Goal: Task Accomplishment & Management: Complete application form

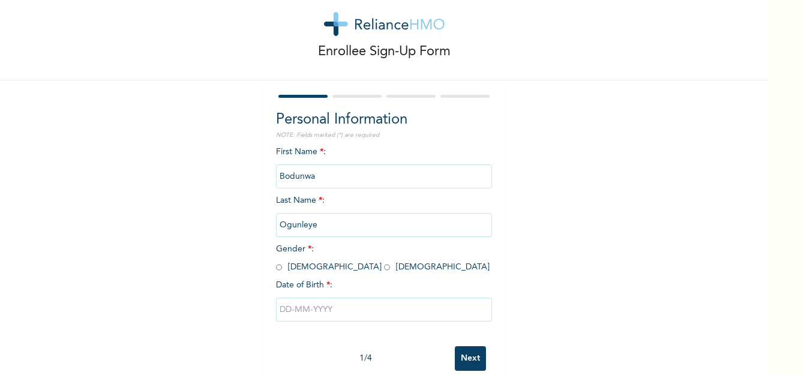
scroll to position [47, 0]
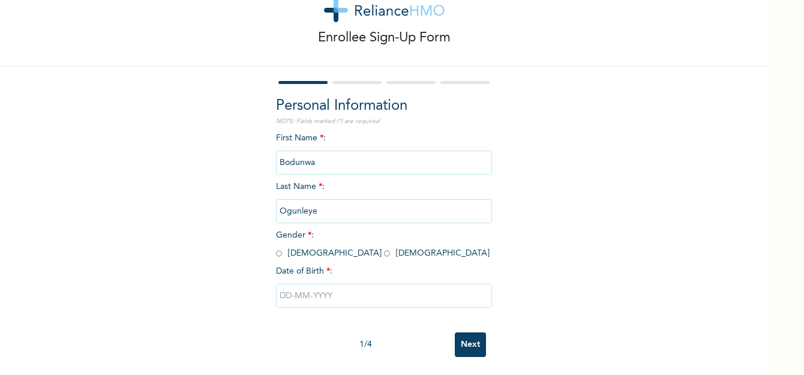
click at [276, 248] on input "radio" at bounding box center [279, 253] width 6 height 11
radio input "true"
click at [287, 284] on input "text" at bounding box center [384, 296] width 216 height 24
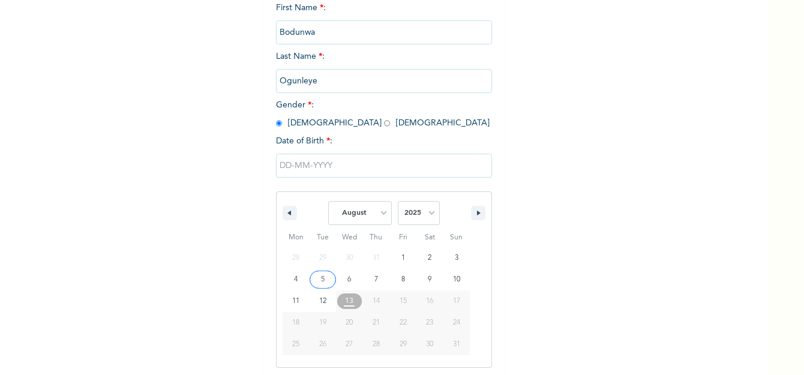
scroll to position [170, 0]
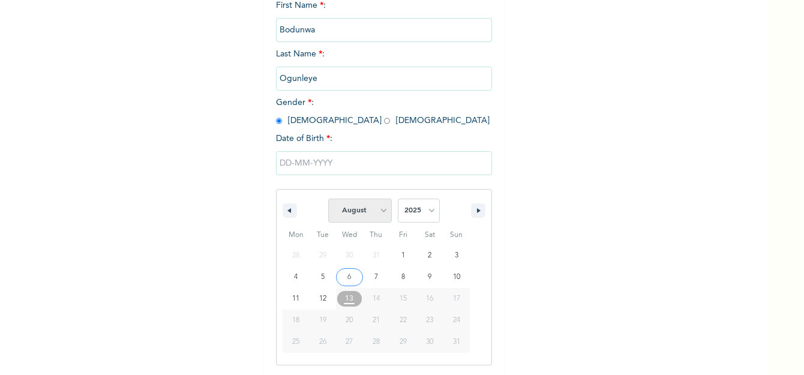
click at [371, 210] on select "January February March April May June July August September October November De…" at bounding box center [360, 210] width 64 height 24
click at [328, 199] on select "January February March April May June July August September October November De…" at bounding box center [360, 210] width 64 height 24
select select "7"
click at [422, 210] on select "2025 2024 2023 2022 2021 2020 2019 2018 2017 2016 2015 2014 2013 2012 2011 2010…" at bounding box center [419, 210] width 42 height 24
select select "1987"
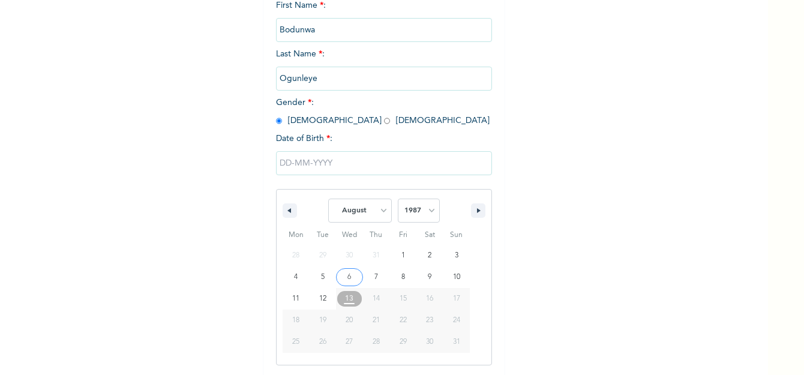
click at [398, 199] on select "2025 2024 2023 2022 2021 2020 2019 2018 2017 2016 2015 2014 2013 2012 2011 2010…" at bounding box center [419, 210] width 42 height 24
click at [378, 209] on select "January February March April May June July August September October November De…" at bounding box center [360, 210] width 64 height 24
select select "11"
click at [328, 199] on select "January February March April May June July August September October November De…" at bounding box center [360, 210] width 64 height 24
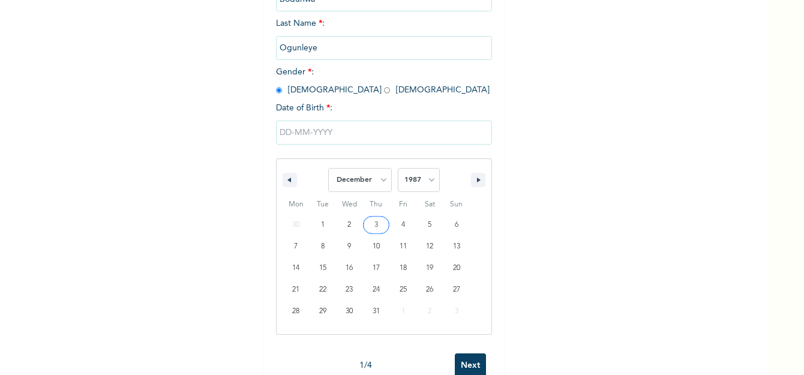
scroll to position [230, 0]
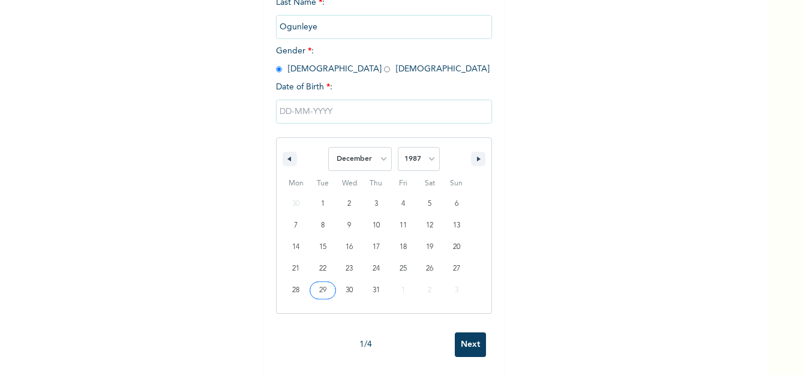
type input "12/29/1987"
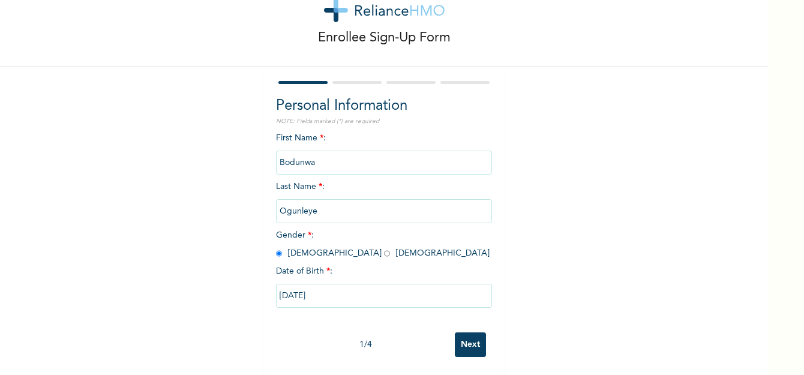
scroll to position [47, 0]
click at [465, 335] on input "Next" at bounding box center [470, 344] width 31 height 25
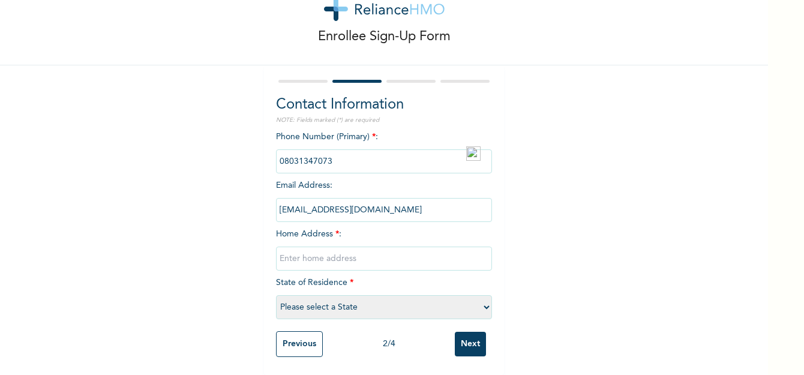
click at [313, 246] on input "text" at bounding box center [384, 258] width 216 height 24
type input "House 5 Road F1 Alaba Layout Akure"
click at [331, 299] on select "Please select a State Abia Abuja (FCT) Adamawa Akwa Ibom Anambra Bauchi Bayelsa…" at bounding box center [384, 307] width 216 height 24
select select "29"
click at [276, 295] on select "Please select a State Abia Abuja (FCT) Adamawa Akwa Ibom Anambra Bauchi Bayelsa…" at bounding box center [384, 307] width 216 height 24
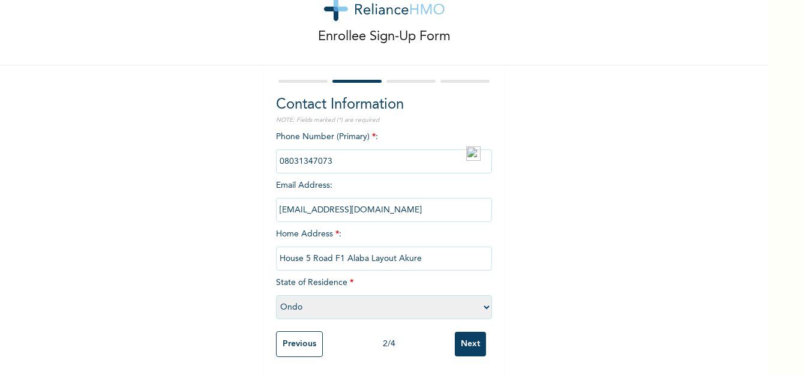
click at [435, 251] on input "House 5 Road F1 Alaba Layout Akure" at bounding box center [384, 258] width 216 height 24
type input "House 5 Road F1 Alaba Layout off Stateline junction Akure"
click at [433, 206] on input "bodunwa.ogunleye@beyondbeans.org" at bounding box center [384, 210] width 216 height 24
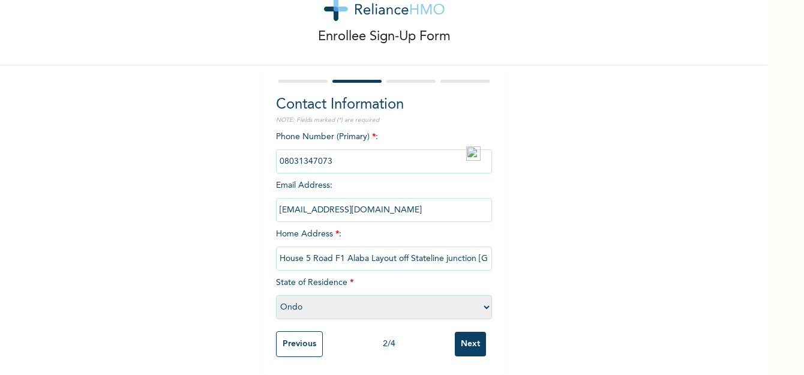
click at [473, 333] on input "Next" at bounding box center [470, 344] width 31 height 25
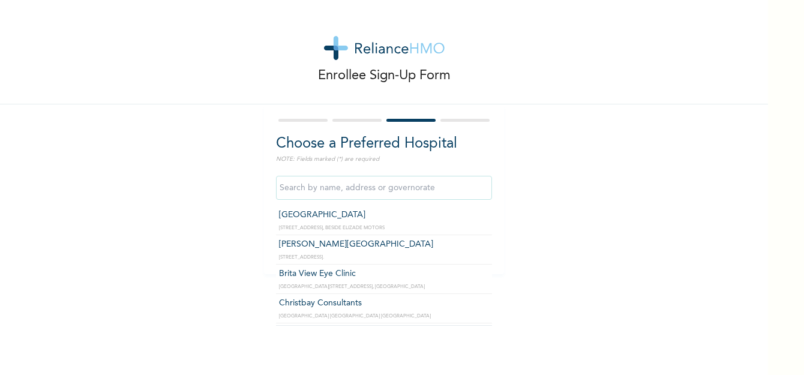
click at [359, 191] on input "text" at bounding box center [384, 188] width 216 height 24
click at [390, 187] on input "Christbay Consultants" at bounding box center [384, 188] width 216 height 24
type input "[GEOGRAPHIC_DATA]"
click at [396, 187] on input "[GEOGRAPHIC_DATA]" at bounding box center [384, 188] width 216 height 24
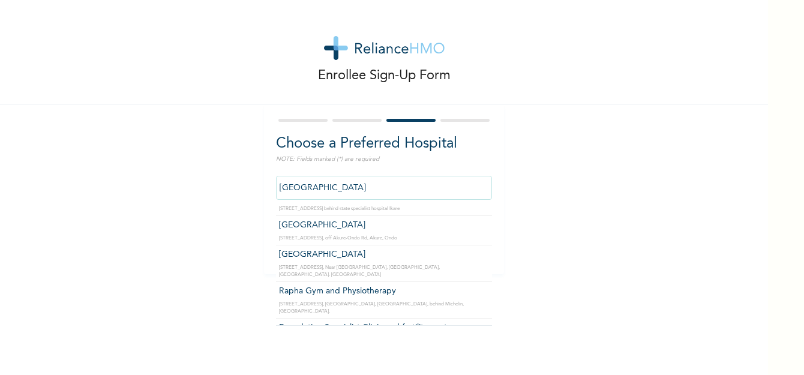
scroll to position [204, 0]
click at [368, 189] on input "[GEOGRAPHIC_DATA]" at bounding box center [384, 188] width 216 height 24
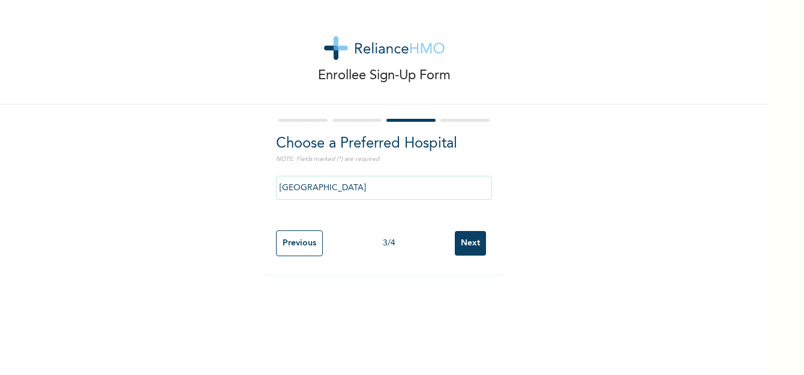
click at [598, 260] on div "Enrollee Sign-Up Form Choose a Preferred Hospital NOTE: Fields marked (*) are r…" at bounding box center [384, 137] width 768 height 274
click at [470, 233] on input "Next" at bounding box center [470, 243] width 31 height 25
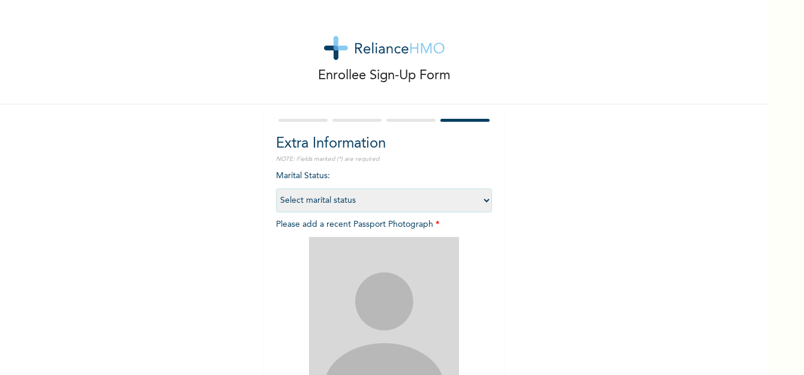
click at [318, 195] on select "Select marital status Single Married Divorced Widow/Widower" at bounding box center [384, 200] width 216 height 24
select select "2"
click at [276, 188] on select "Select marital status Single Married Divorced Widow/Widower" at bounding box center [384, 200] width 216 height 24
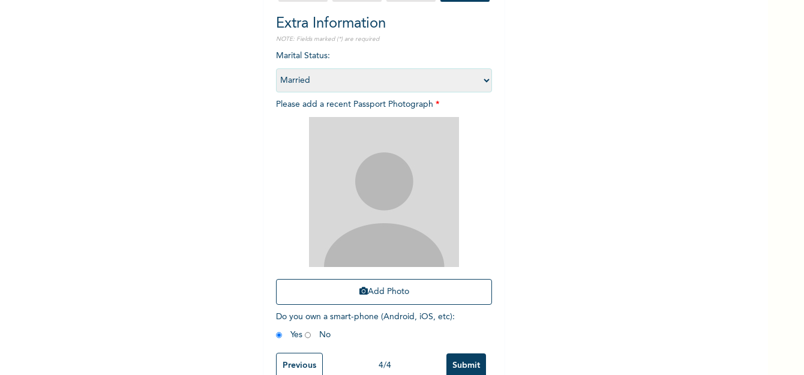
scroll to position [151, 0]
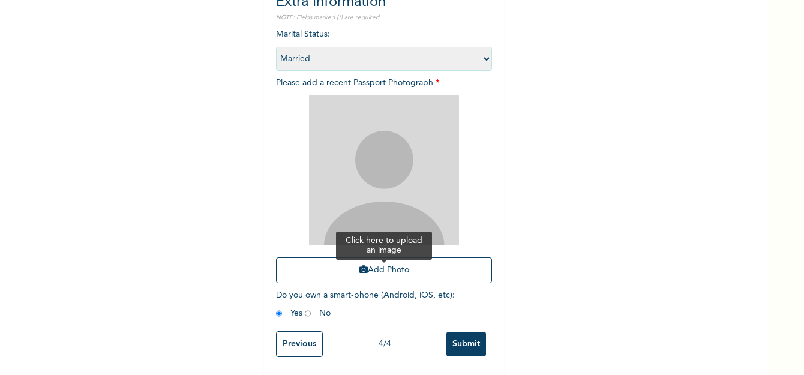
click at [378, 258] on button "Add Photo" at bounding box center [384, 270] width 216 height 26
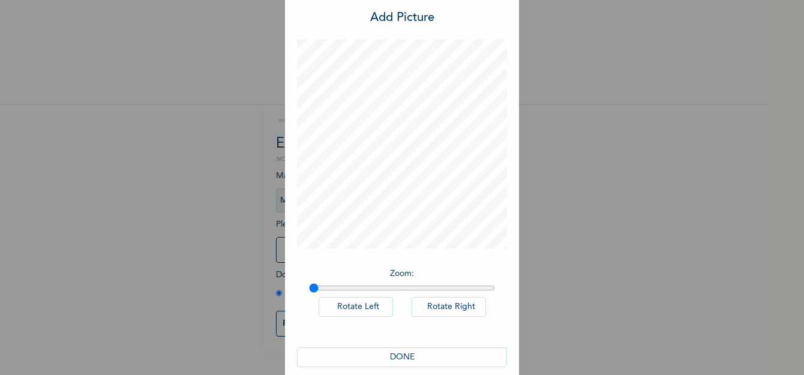
scroll to position [44, 0]
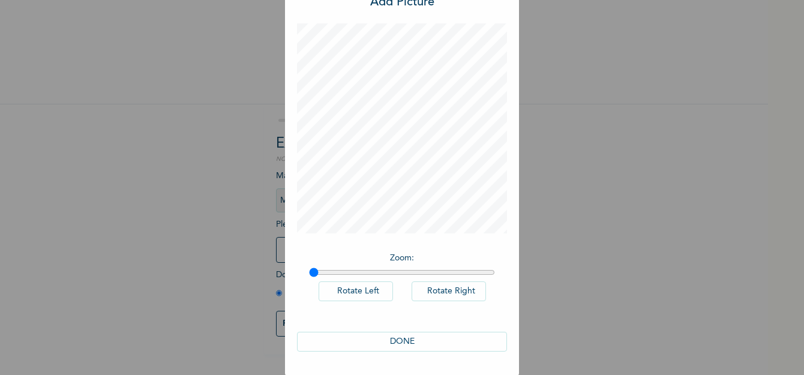
click at [398, 339] on button "DONE" at bounding box center [402, 342] width 210 height 20
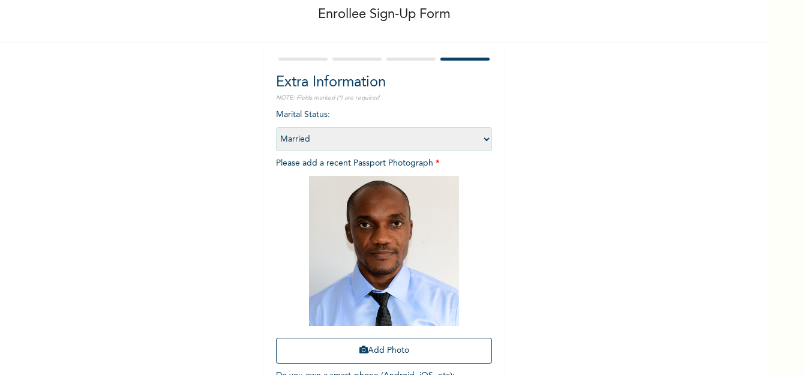
scroll to position [151, 0]
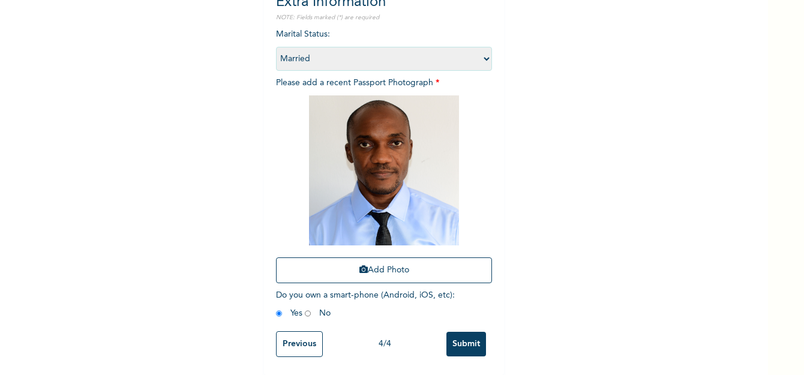
click at [468, 332] on input "Submit" at bounding box center [466, 344] width 40 height 25
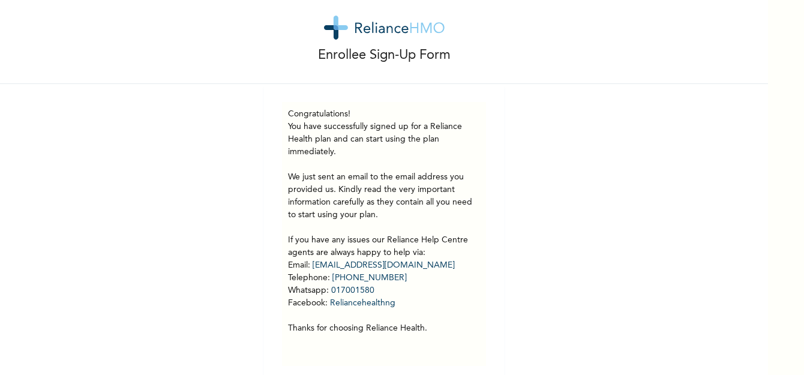
scroll to position [38, 0]
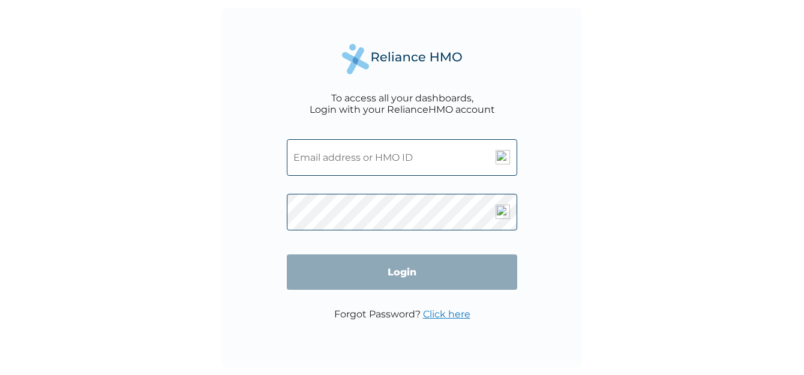
click at [338, 161] on input "text" at bounding box center [402, 157] width 230 height 37
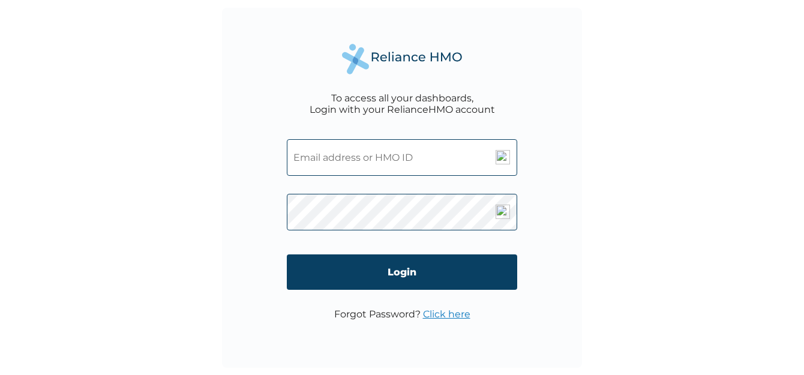
click at [318, 160] on input "text" at bounding box center [402, 157] width 230 height 37
paste input "YGN/10007/A"
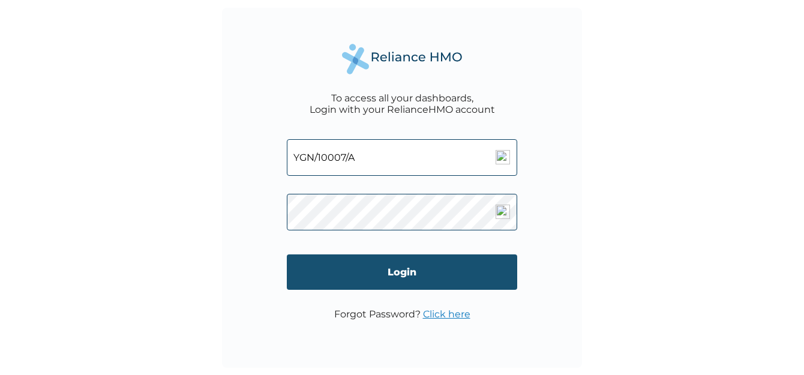
type input "YGN/10007/A"
click at [416, 270] on input "Login" at bounding box center [402, 271] width 230 height 35
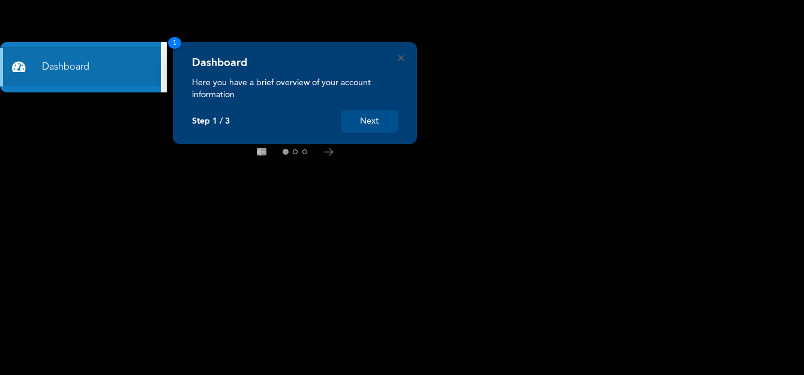
click at [363, 124] on button "Next" at bounding box center [369, 121] width 57 height 22
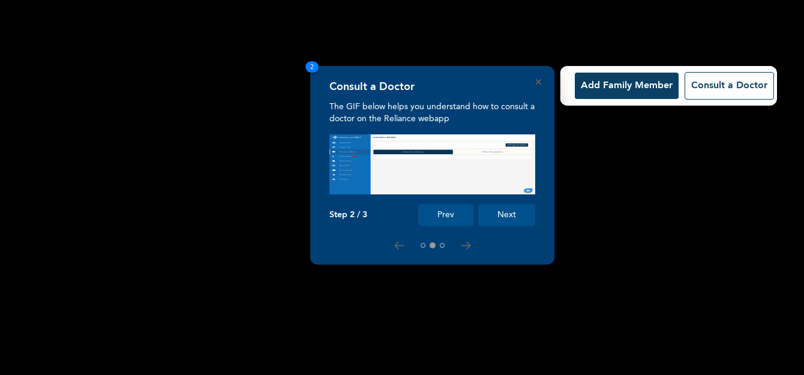
click at [522, 215] on button "Next" at bounding box center [506, 215] width 57 height 22
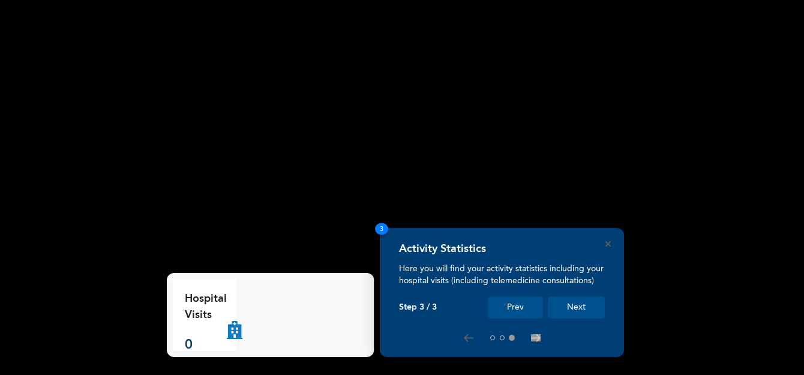
click at [565, 304] on button "Next" at bounding box center [576, 307] width 57 height 22
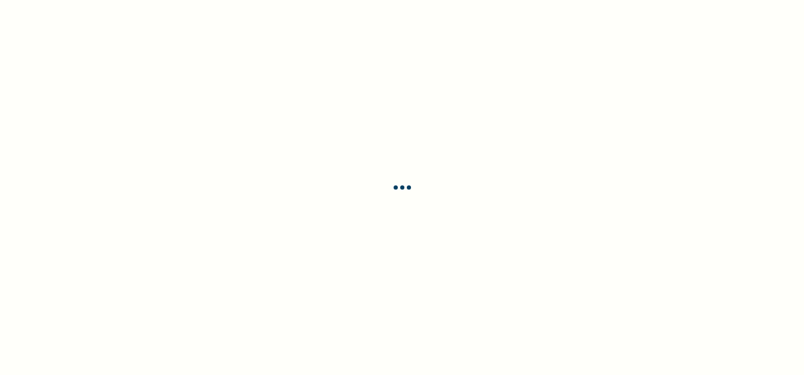
click at [578, 312] on div at bounding box center [402, 187] width 804 height 375
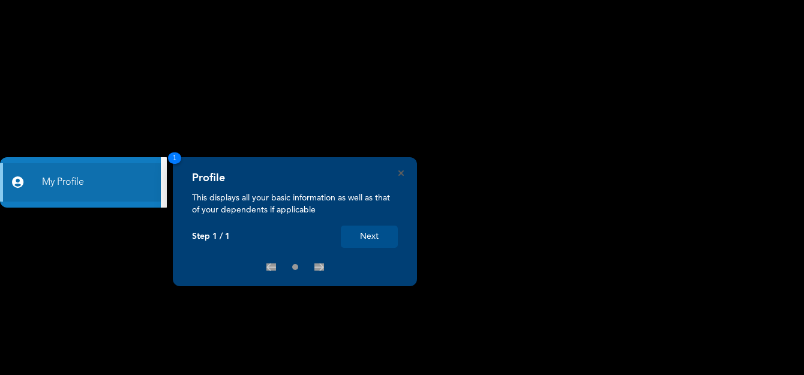
click at [381, 235] on button "Next" at bounding box center [369, 236] width 57 height 22
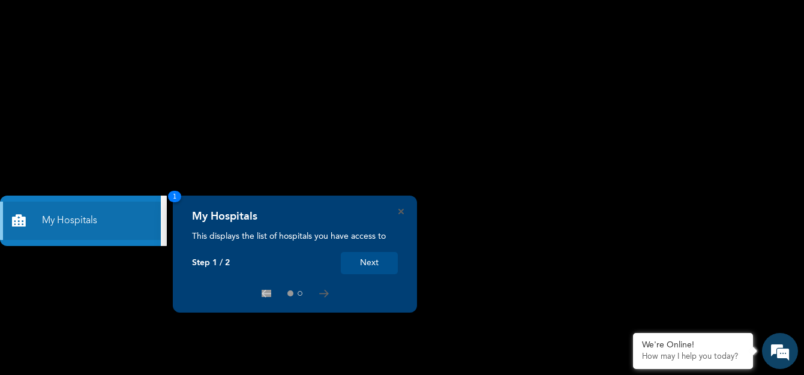
click at [412, 103] on rect at bounding box center [402, 187] width 804 height 375
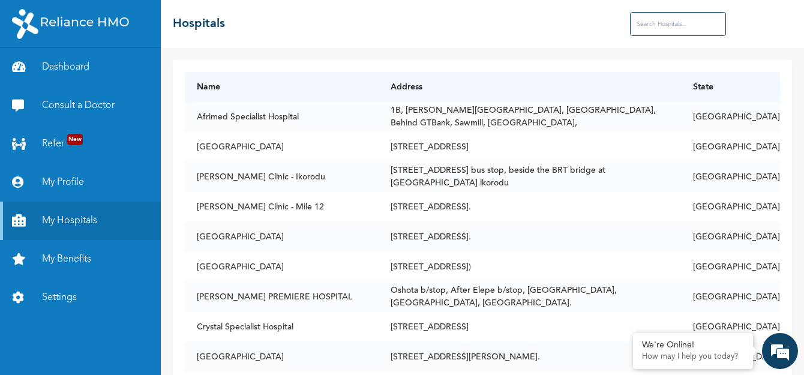
click at [412, 103] on td "1B, [PERSON_NAME][GEOGRAPHIC_DATA], [GEOGRAPHIC_DATA], Behind GTBank, Sawmill, …" at bounding box center [529, 117] width 302 height 30
click at [52, 249] on link "My Benefits" at bounding box center [80, 259] width 161 height 38
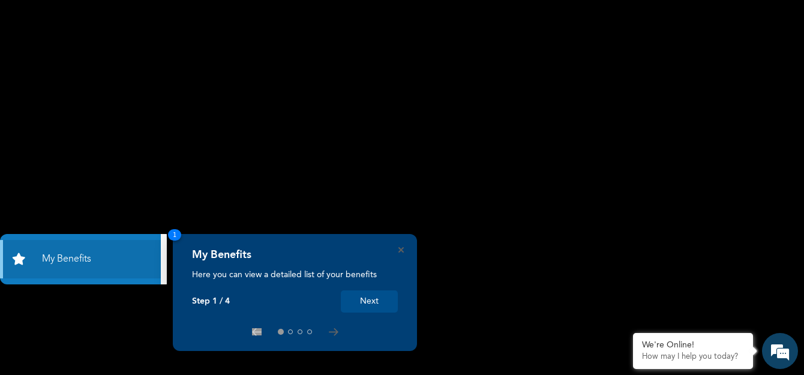
click at [379, 305] on button "Next" at bounding box center [369, 301] width 57 height 22
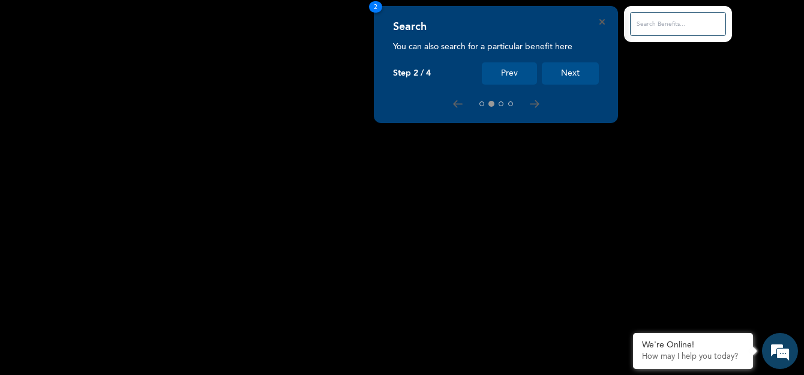
click at [569, 73] on button "Next" at bounding box center [570, 73] width 57 height 22
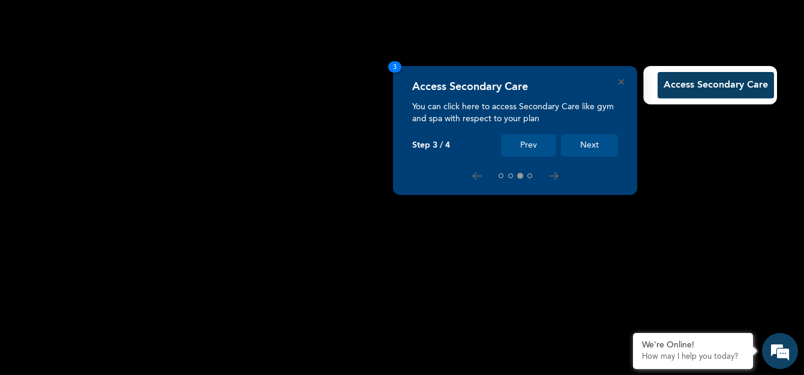
click at [600, 150] on button "Next" at bounding box center [589, 145] width 57 height 22
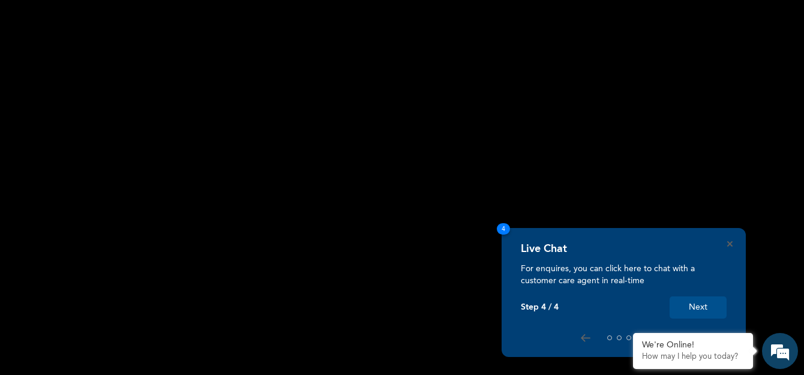
click at [696, 310] on button "Next" at bounding box center [697, 307] width 57 height 22
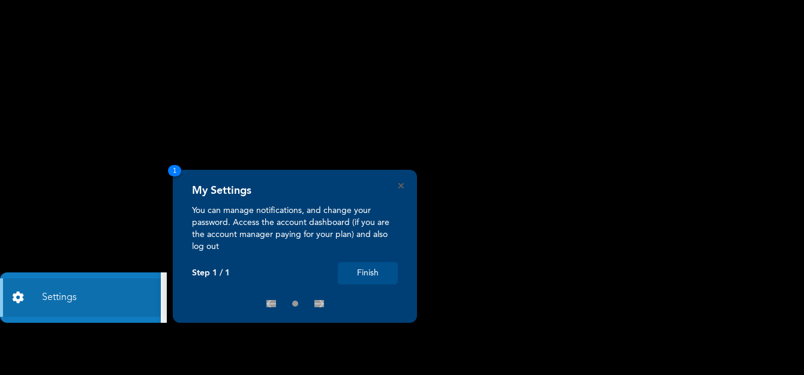
click at [371, 273] on button "Finish" at bounding box center [368, 273] width 60 height 22
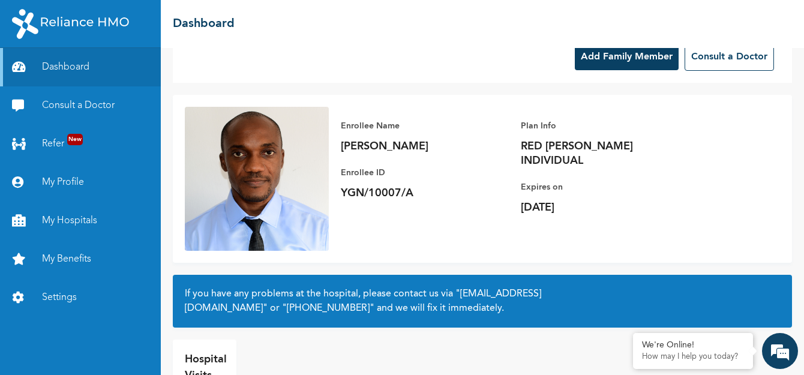
click at [604, 63] on button "Add Family Member" at bounding box center [627, 57] width 104 height 26
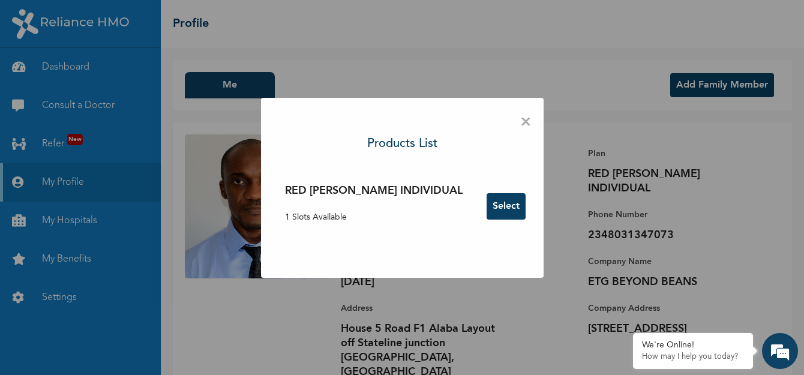
click at [520, 123] on span "×" at bounding box center [525, 122] width 11 height 25
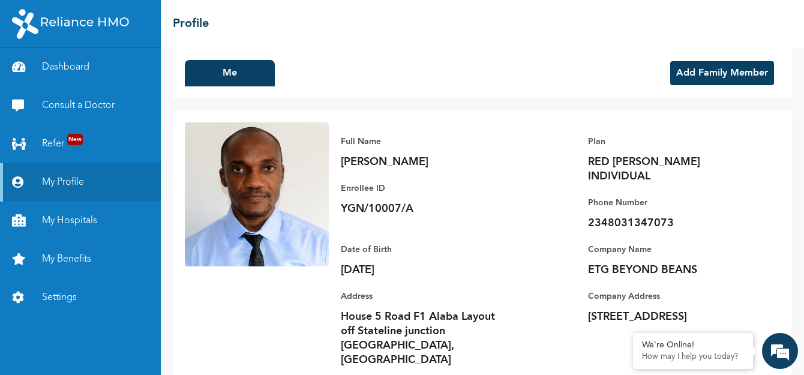
scroll to position [23, 0]
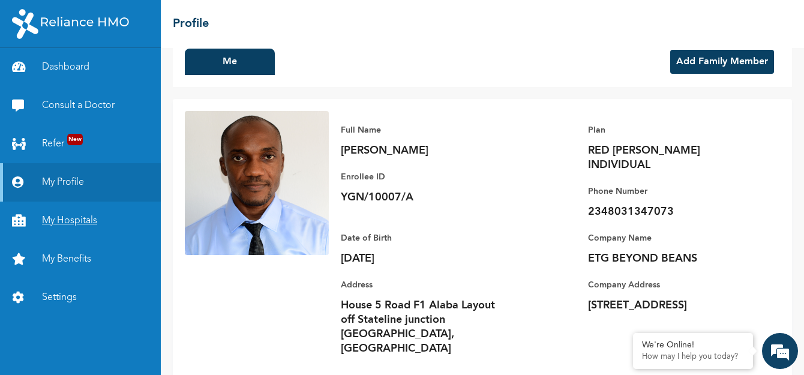
click at [61, 216] on link "My Hospitals" at bounding box center [80, 220] width 161 height 38
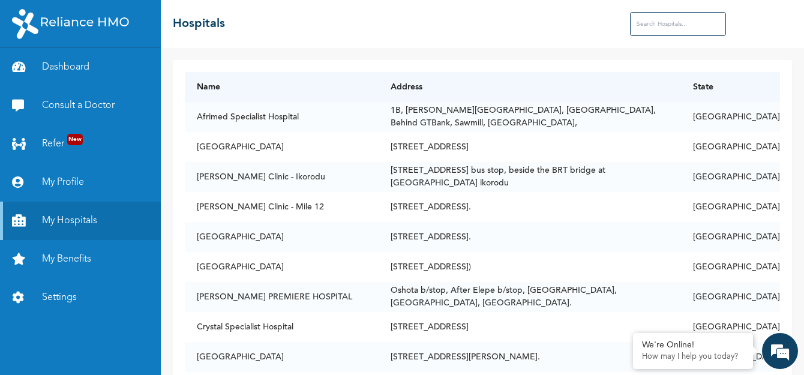
click at [654, 29] on input "text" at bounding box center [678, 24] width 96 height 24
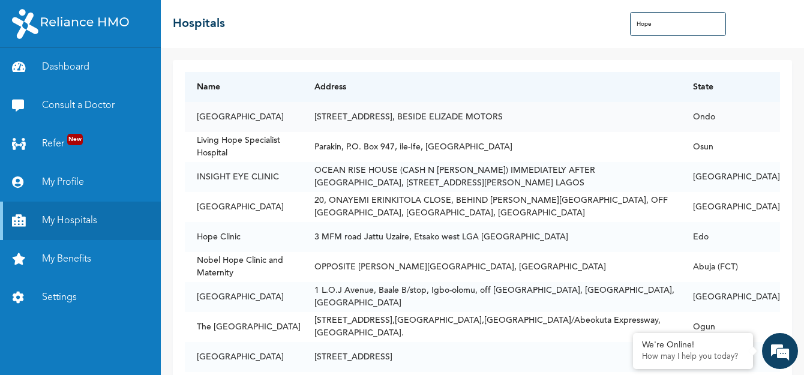
click at [459, 117] on td "[STREET_ADDRESS], BESIDE ELIZADE MOTORS" at bounding box center [491, 117] width 378 height 30
click at [288, 118] on td "[GEOGRAPHIC_DATA]" at bounding box center [244, 117] width 118 height 30
drag, startPoint x: 658, startPoint y: 25, endPoint x: 598, endPoint y: 35, distance: 60.8
click at [598, 35] on div "☰ Hospitals Hope" at bounding box center [482, 24] width 643 height 48
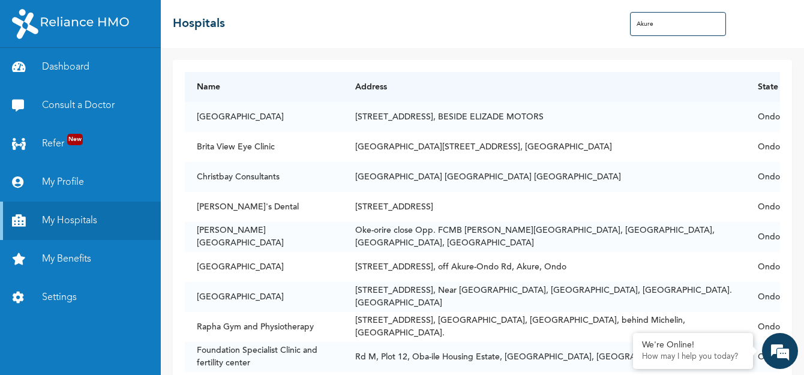
type input "Akure"
click at [52, 258] on link "My Benefits" at bounding box center [80, 259] width 161 height 38
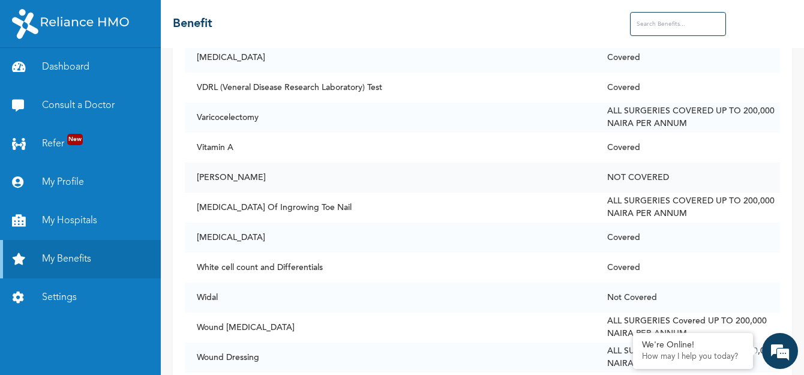
scroll to position [9298, 0]
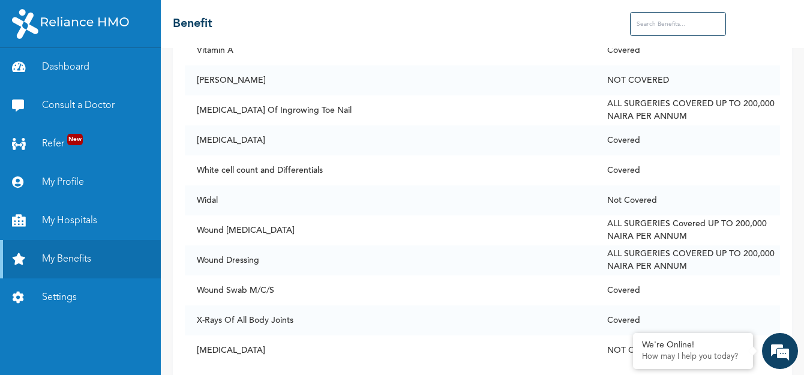
click at [654, 23] on input "text" at bounding box center [678, 24] width 96 height 24
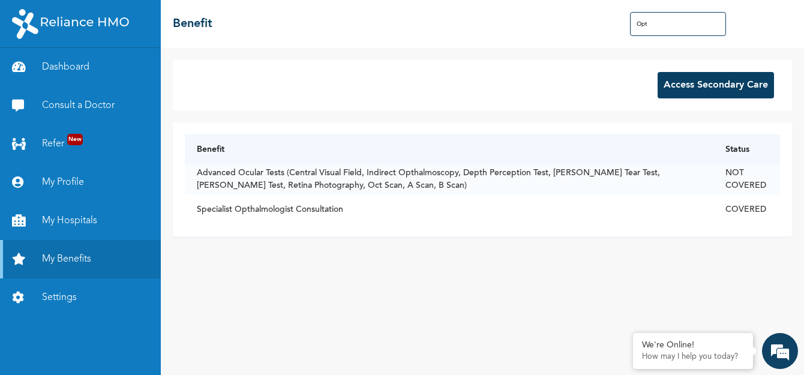
scroll to position [0, 0]
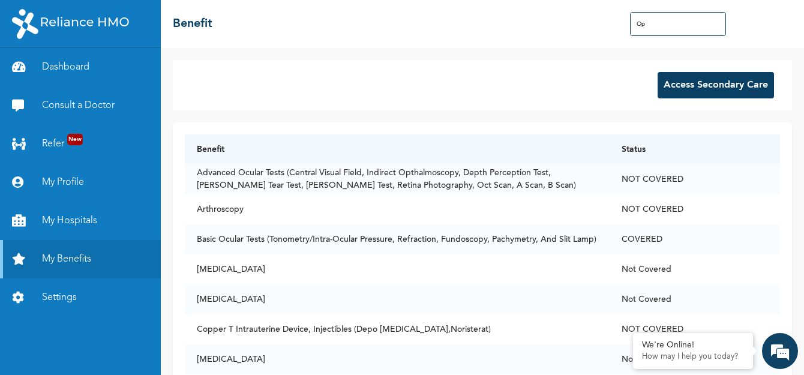
type input "O"
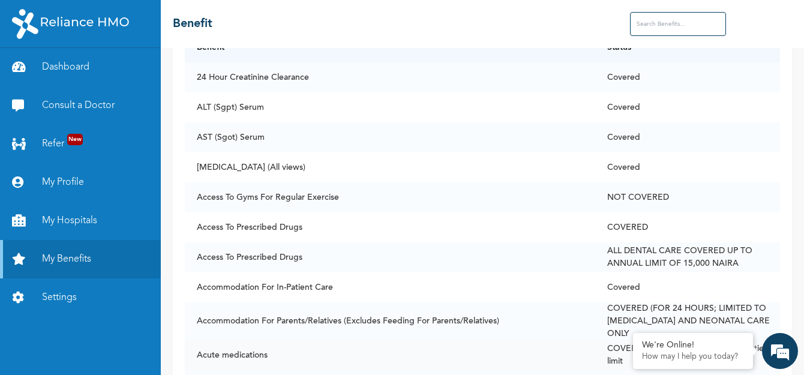
scroll to position [180, 0]
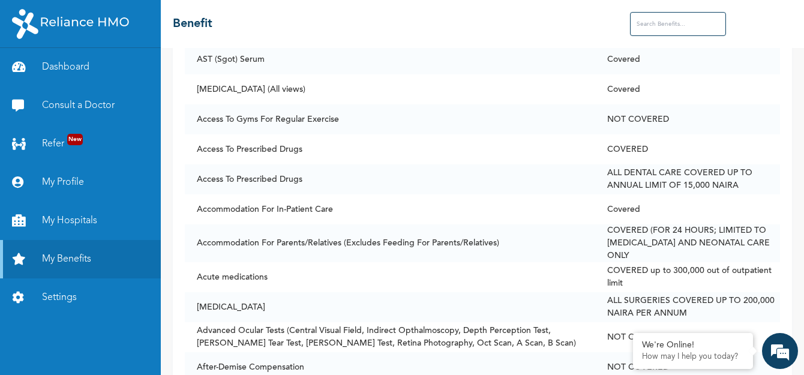
click at [675, 25] on input "text" at bounding box center [678, 24] width 96 height 24
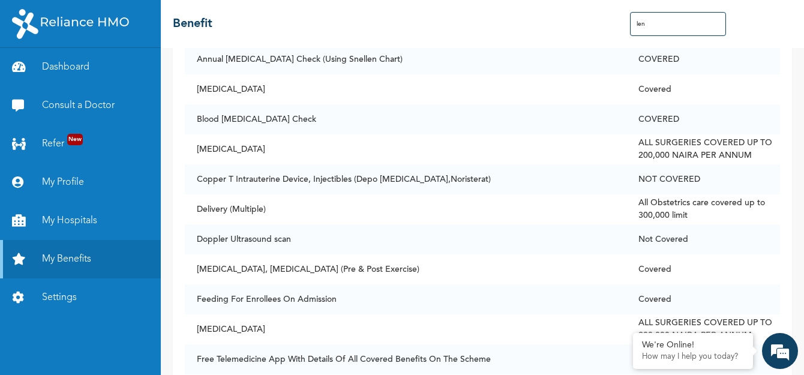
scroll to position [0, 0]
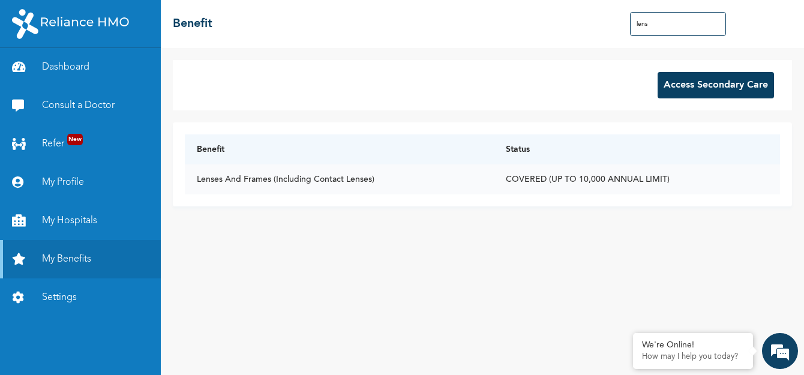
click at [568, 184] on td "COVERED (UP TO 10,000 ANNUAL LIMIT)" at bounding box center [637, 179] width 286 height 30
click at [659, 19] on input "lens" at bounding box center [678, 24] width 96 height 24
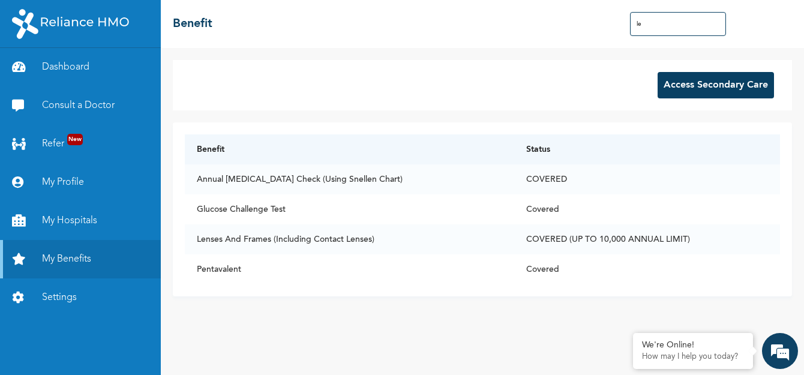
type input "l"
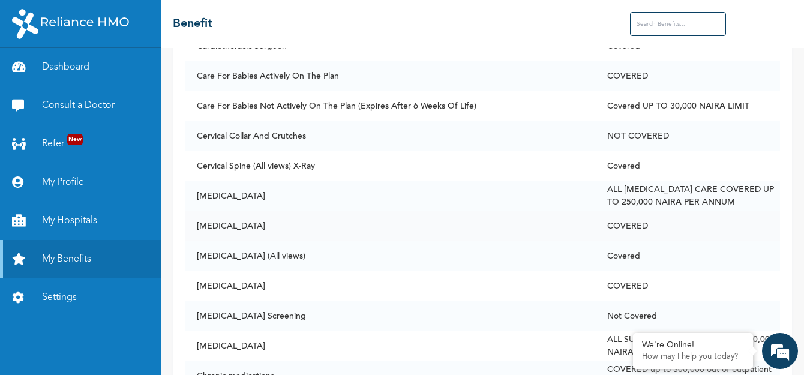
scroll to position [1499, 0]
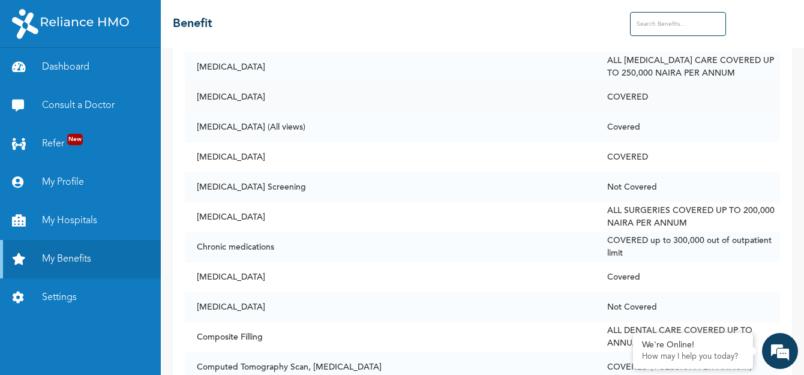
click at [230, 89] on td "[MEDICAL_DATA]" at bounding box center [390, 97] width 410 height 30
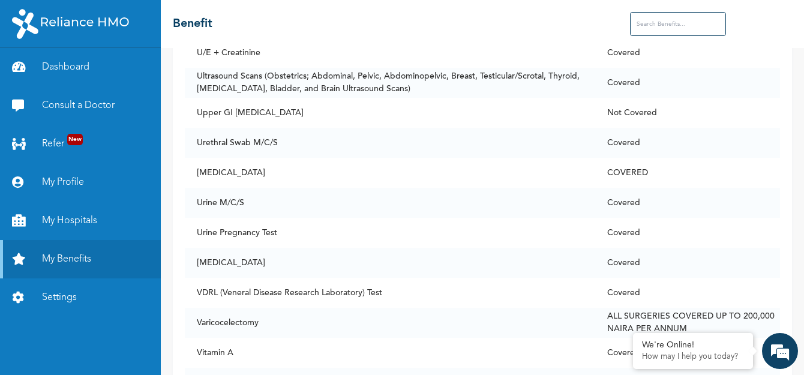
scroll to position [9298, 0]
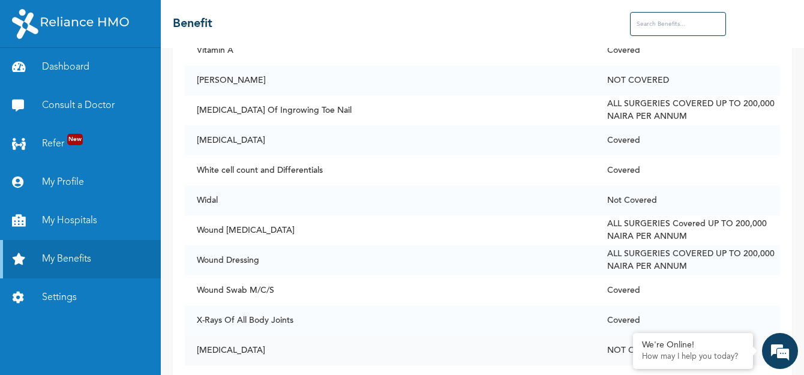
click at [759, 341] on td "NOT COVERED" at bounding box center [687, 350] width 185 height 30
click at [60, 142] on link "Refer New" at bounding box center [80, 144] width 161 height 38
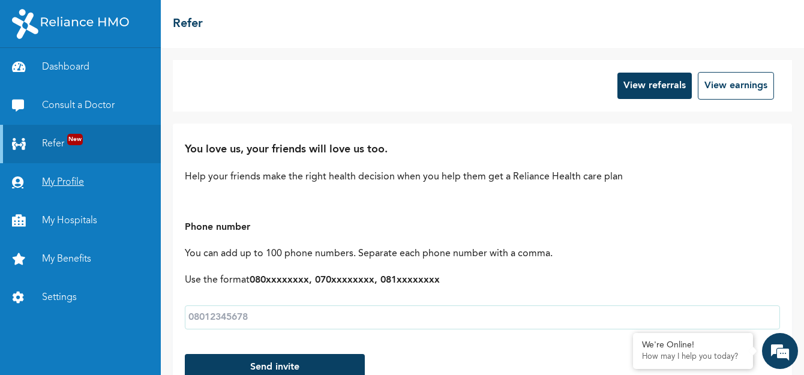
click at [49, 178] on link "My Profile" at bounding box center [80, 182] width 161 height 38
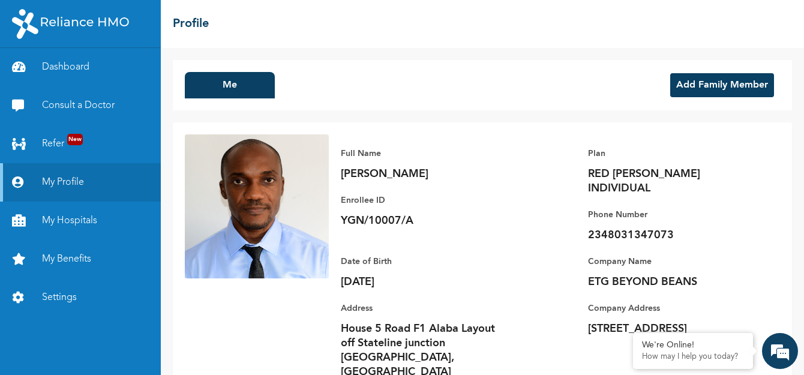
scroll to position [23, 0]
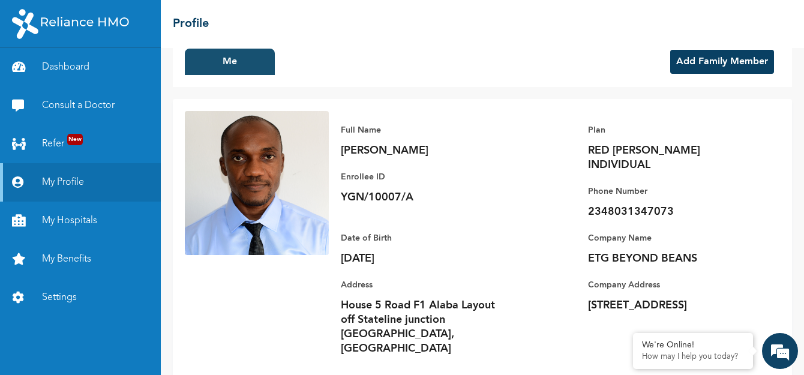
click at [239, 54] on button "Me" at bounding box center [230, 62] width 90 height 26
click at [236, 67] on button "Me" at bounding box center [230, 62] width 90 height 26
click at [221, 62] on button "Me" at bounding box center [230, 62] width 90 height 26
click at [228, 62] on button "Me" at bounding box center [230, 62] width 90 height 26
click at [63, 65] on link "Dashboard" at bounding box center [80, 67] width 161 height 38
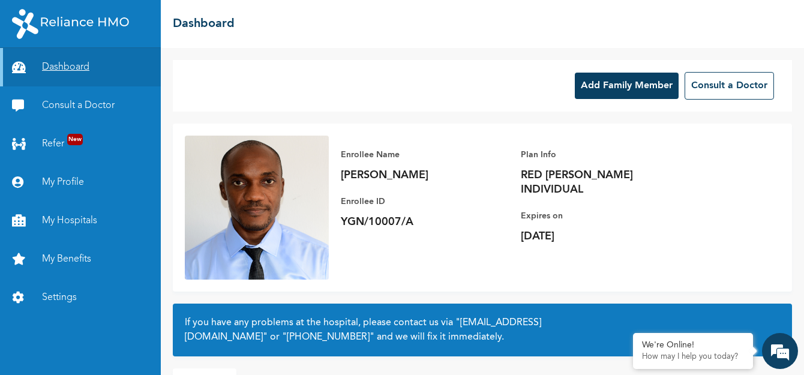
click at [63, 66] on link "Dashboard" at bounding box center [80, 67] width 161 height 38
